Goal: Transaction & Acquisition: Purchase product/service

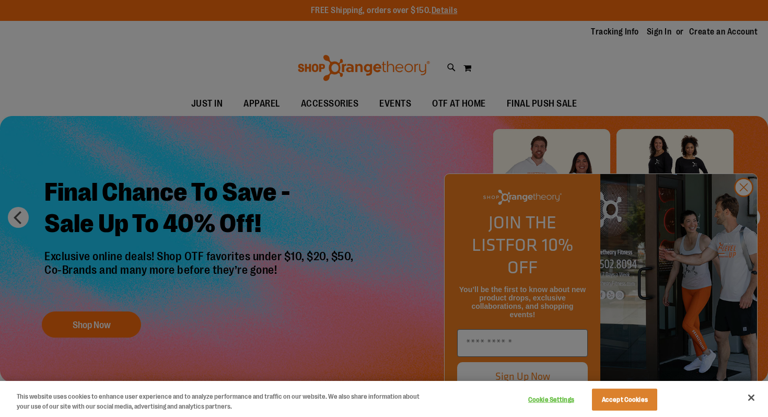
click at [738, 205] on div at bounding box center [384, 208] width 768 height 417
click at [737, 215] on div at bounding box center [384, 208] width 768 height 417
click at [747, 219] on div at bounding box center [384, 208] width 768 height 417
click at [629, 391] on button "Accept Cookies" at bounding box center [624, 400] width 65 height 22
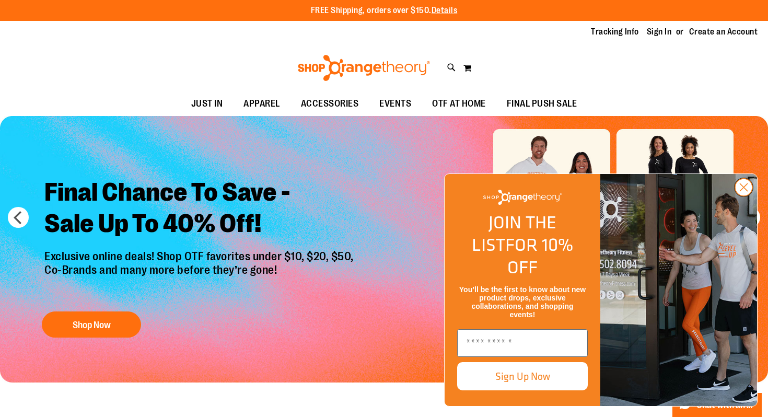
click at [744, 196] on circle "Close dialog" at bounding box center [743, 187] width 17 height 17
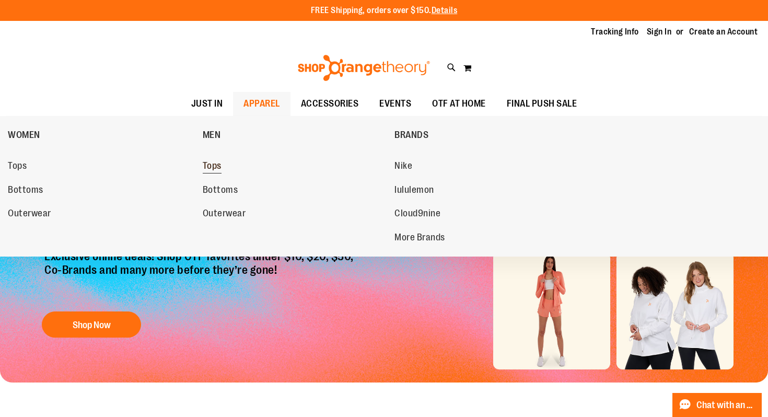
click at [209, 168] on span "Tops" at bounding box center [212, 166] width 19 height 13
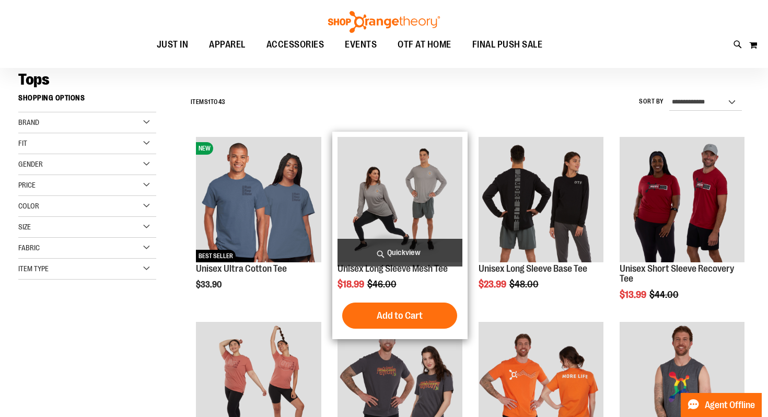
scroll to position [80, 0]
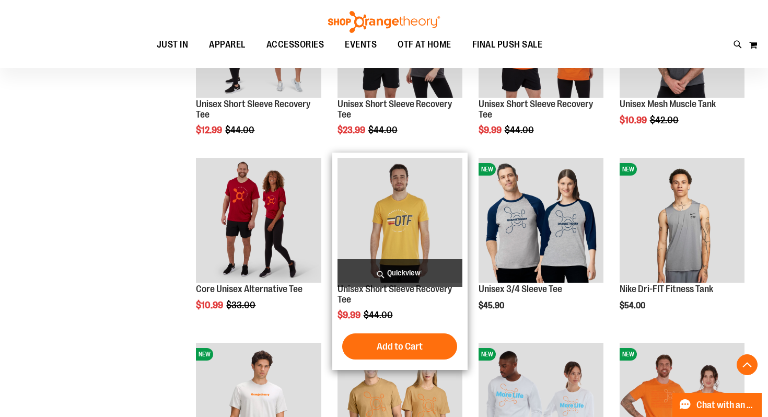
scroll to position [344, 0]
